Goal: Information Seeking & Learning: Learn about a topic

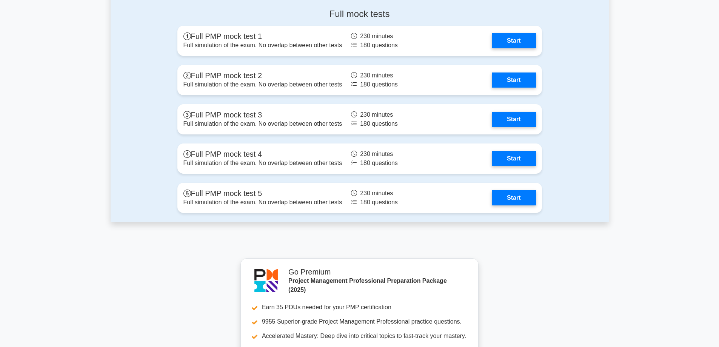
scroll to position [2113, 0]
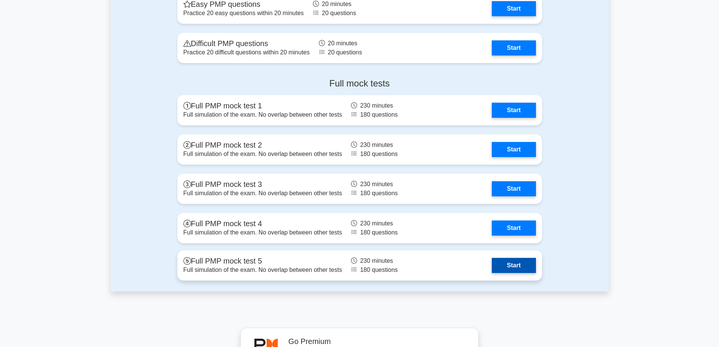
click at [492, 273] on link "Start" at bounding box center [514, 265] width 44 height 15
